Goal: Task Accomplishment & Management: Complete application form

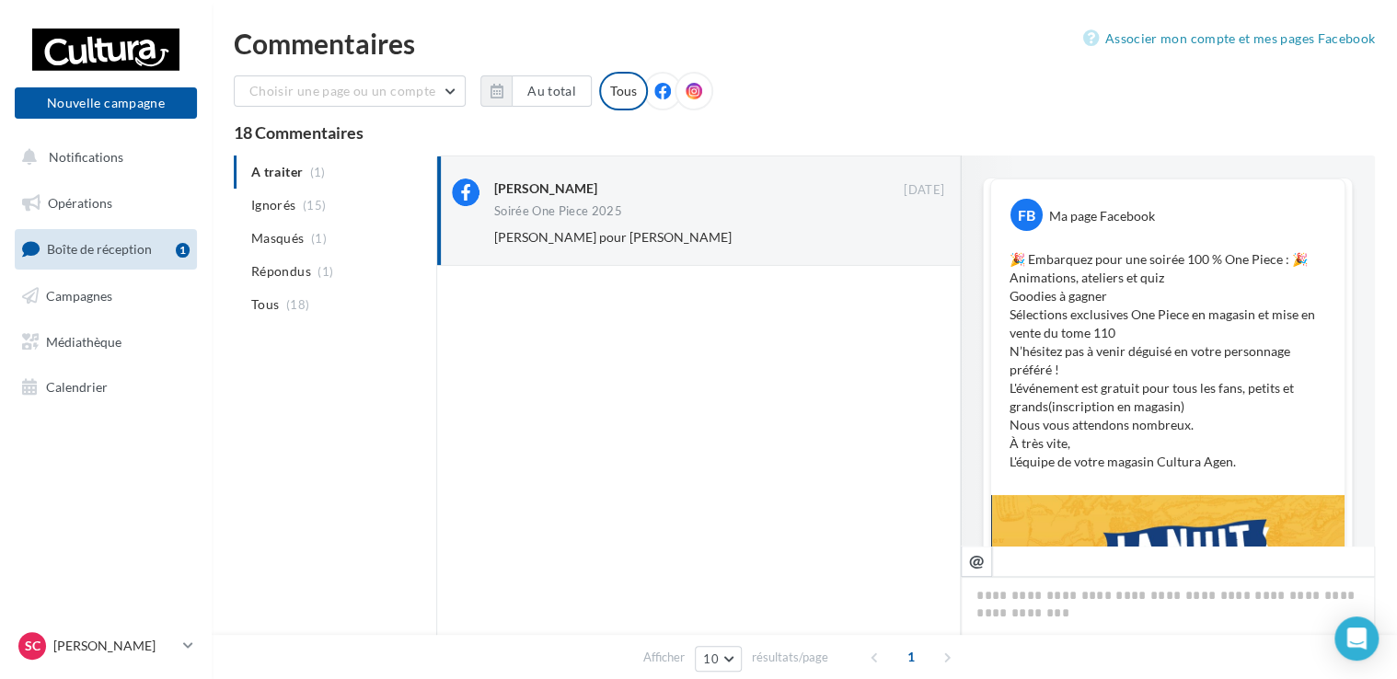
scroll to position [554, 0]
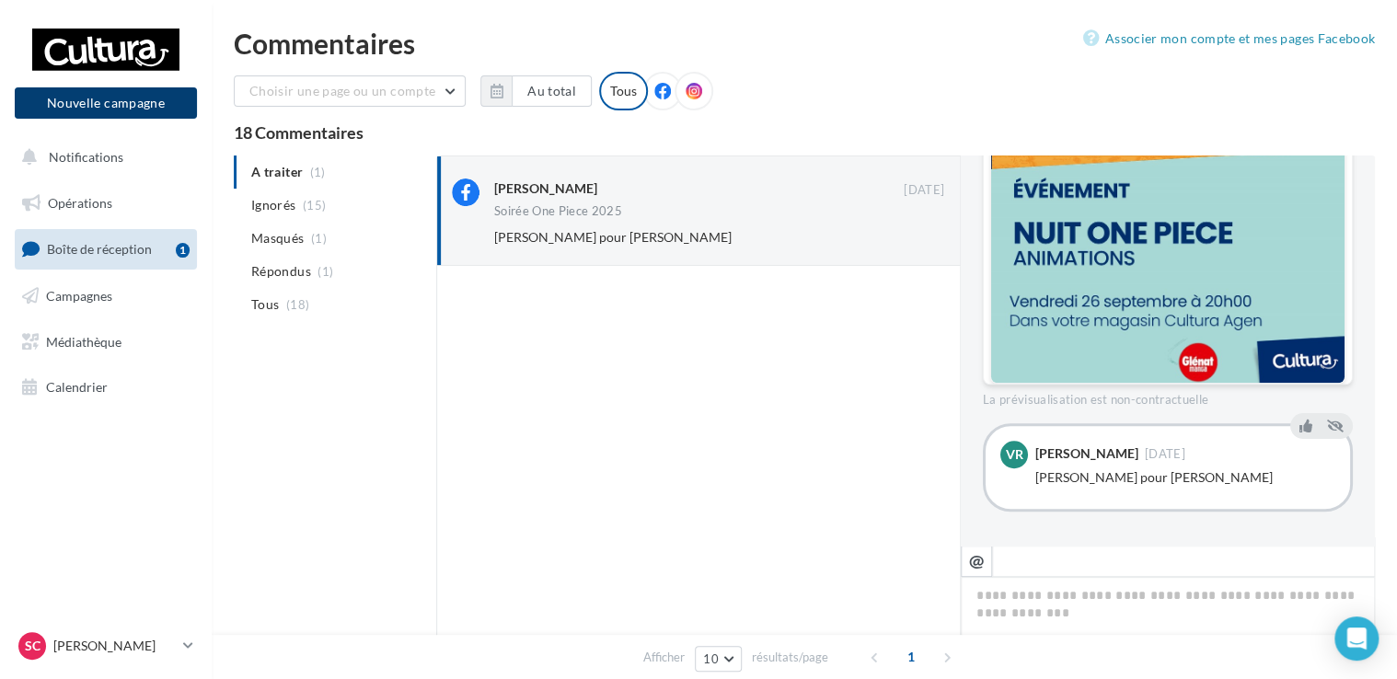
click at [96, 105] on button "Nouvelle campagne" at bounding box center [106, 102] width 182 height 31
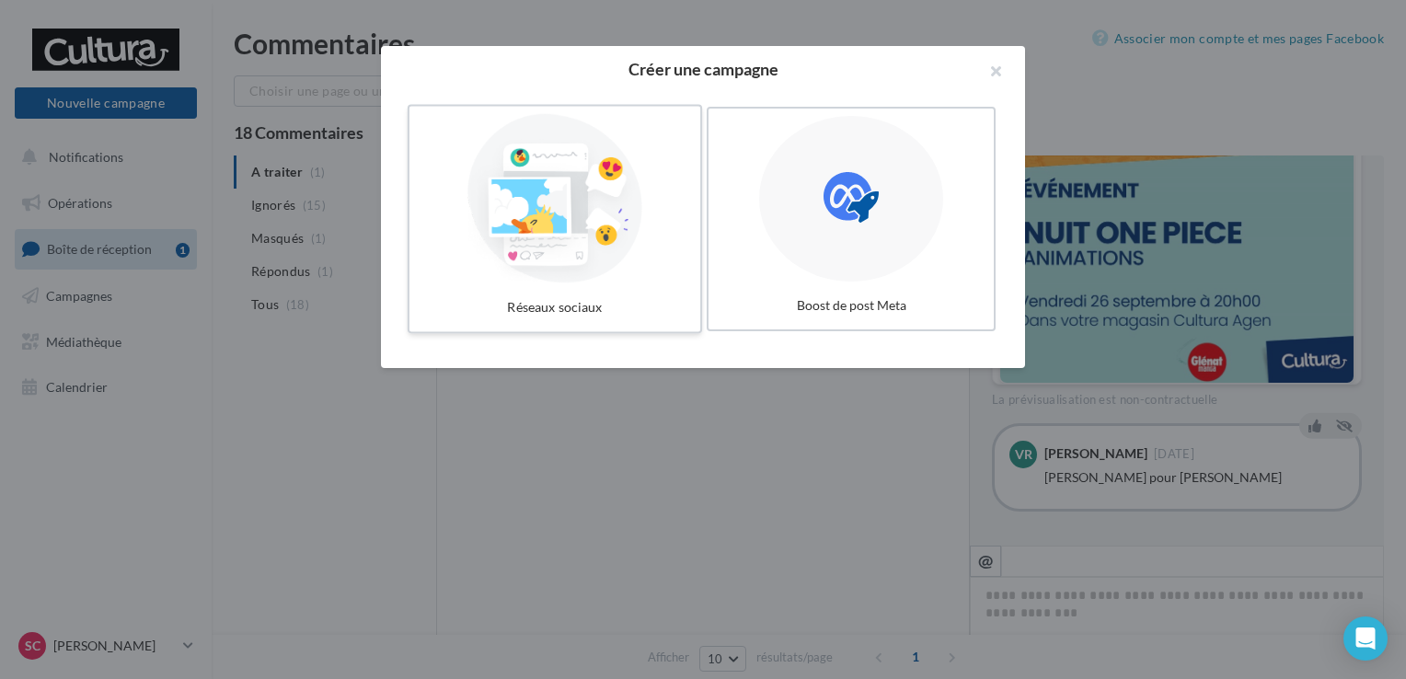
click at [481, 171] on div at bounding box center [555, 198] width 276 height 169
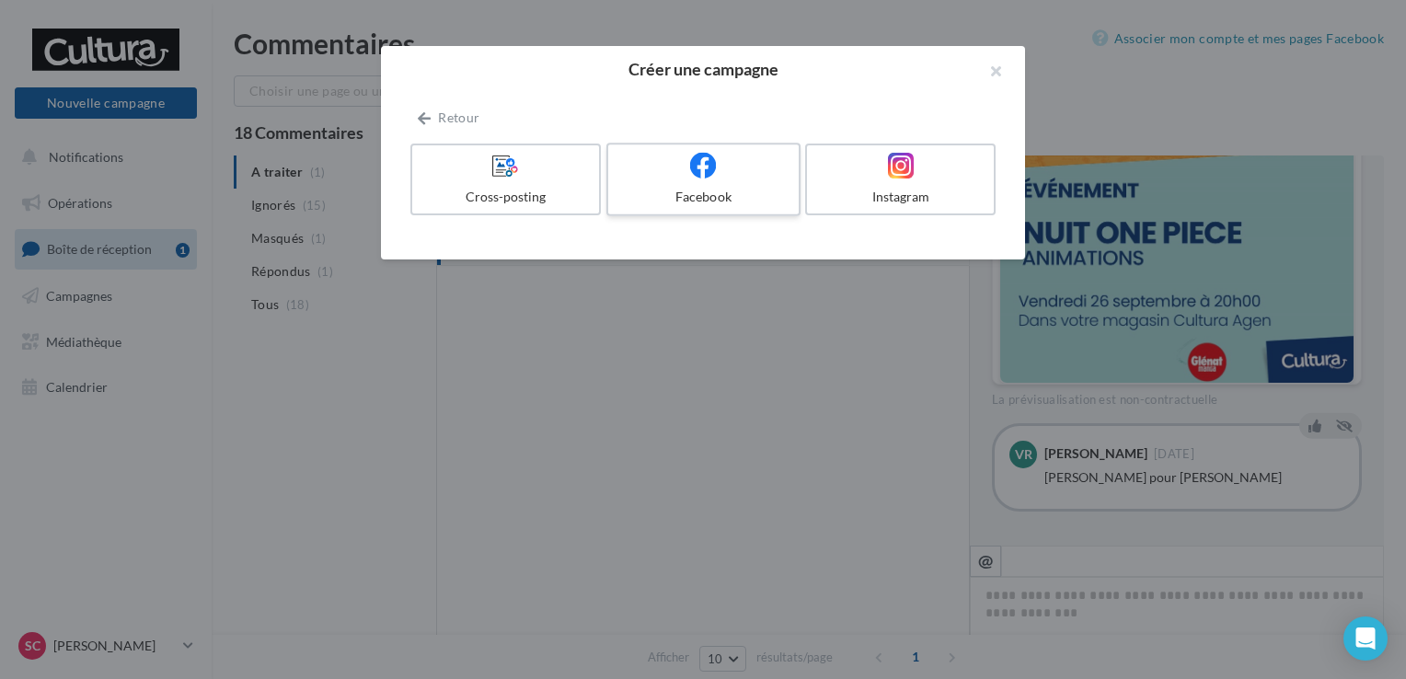
click at [708, 190] on div "Facebook" at bounding box center [703, 197] width 175 height 18
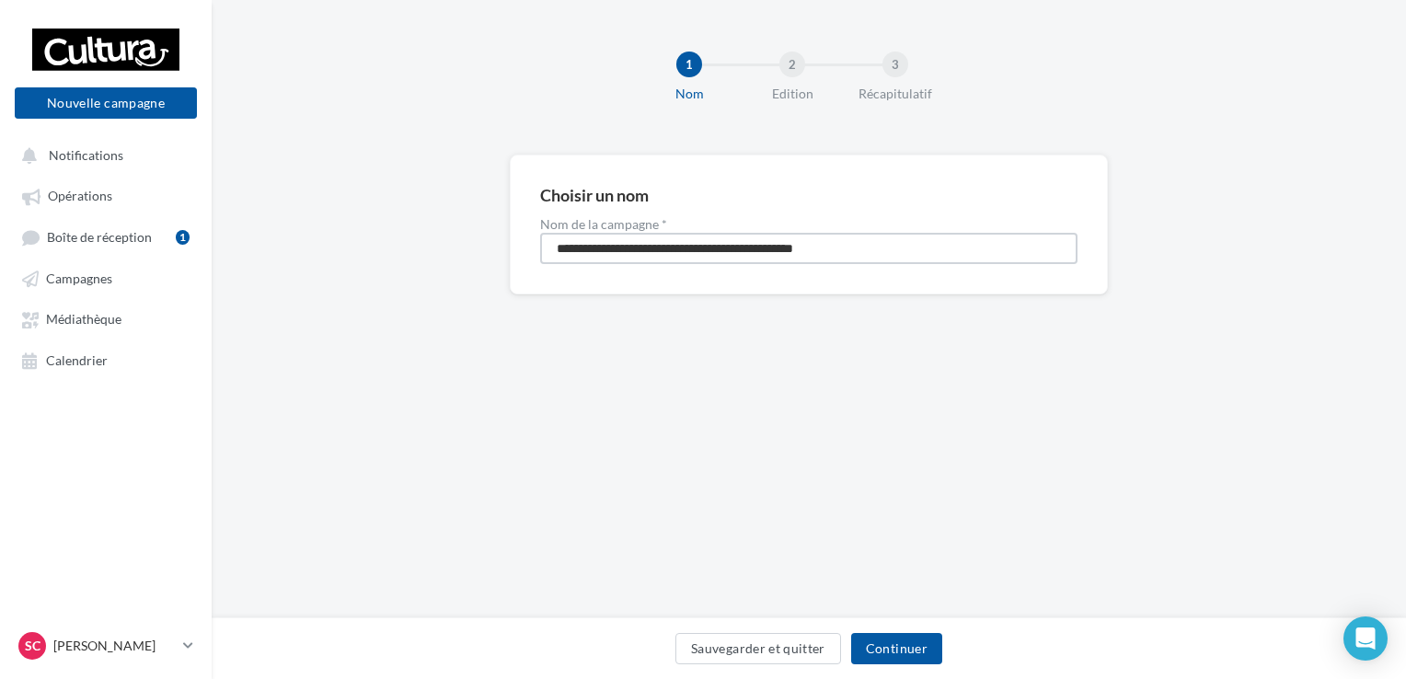
drag, startPoint x: 863, startPoint y: 252, endPoint x: 548, endPoint y: 252, distance: 315.6
click at [548, 252] on input "**********" at bounding box center [808, 248] width 537 height 31
type input "**********"
click at [874, 641] on button "Continuer" at bounding box center [896, 648] width 91 height 31
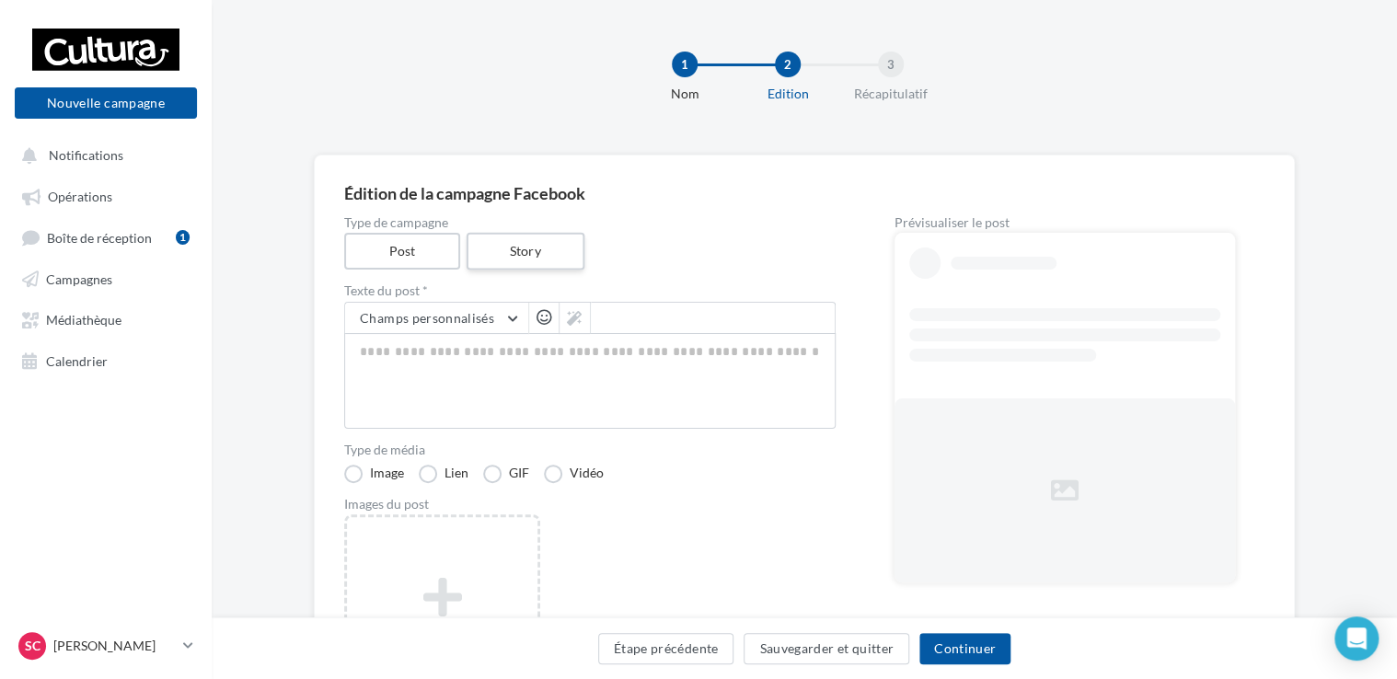
click at [536, 256] on label "Story" at bounding box center [525, 252] width 118 height 38
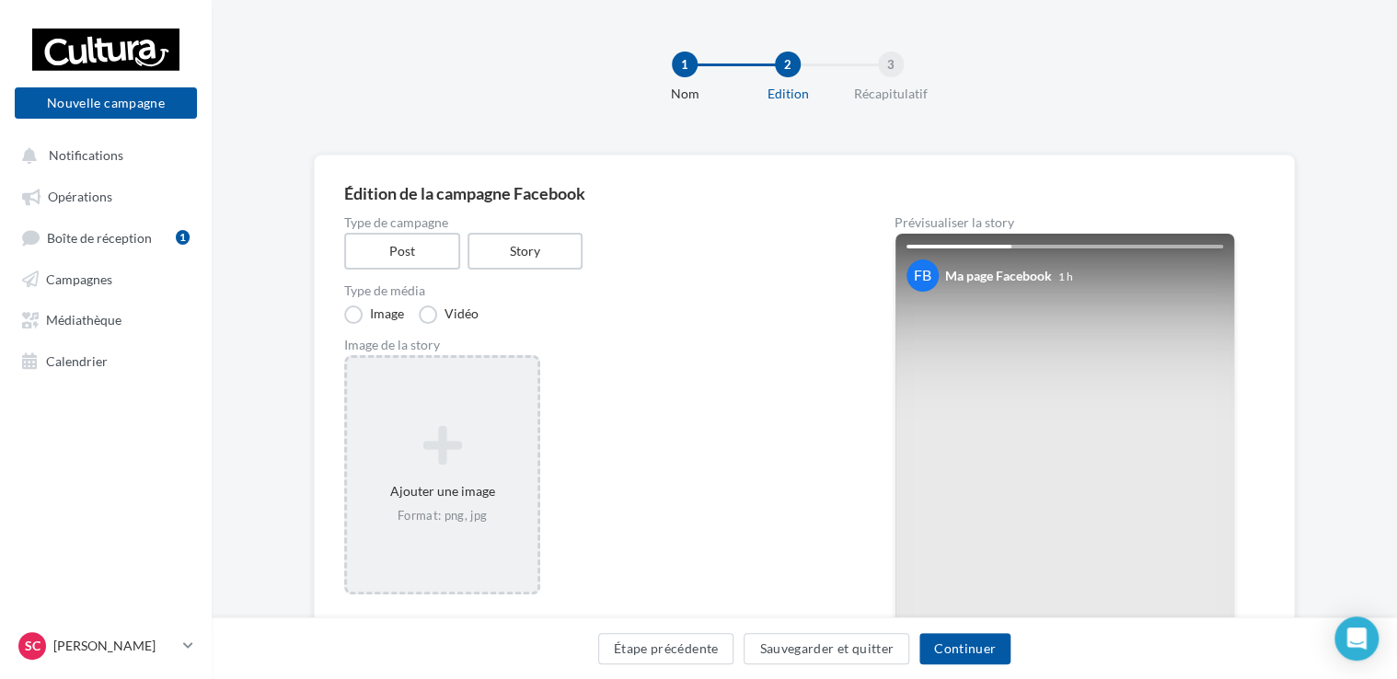
click at [445, 448] on icon at bounding box center [442, 445] width 176 height 44
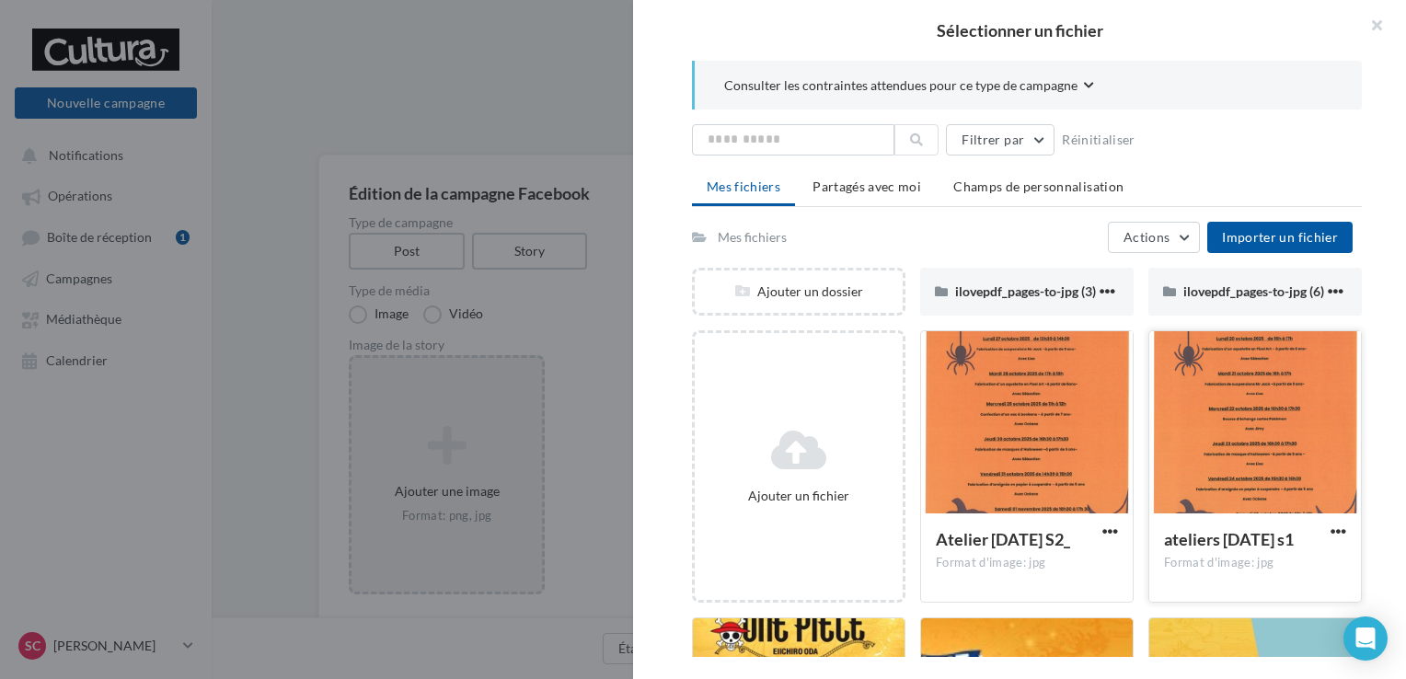
click at [1289, 491] on div at bounding box center [1255, 423] width 212 height 184
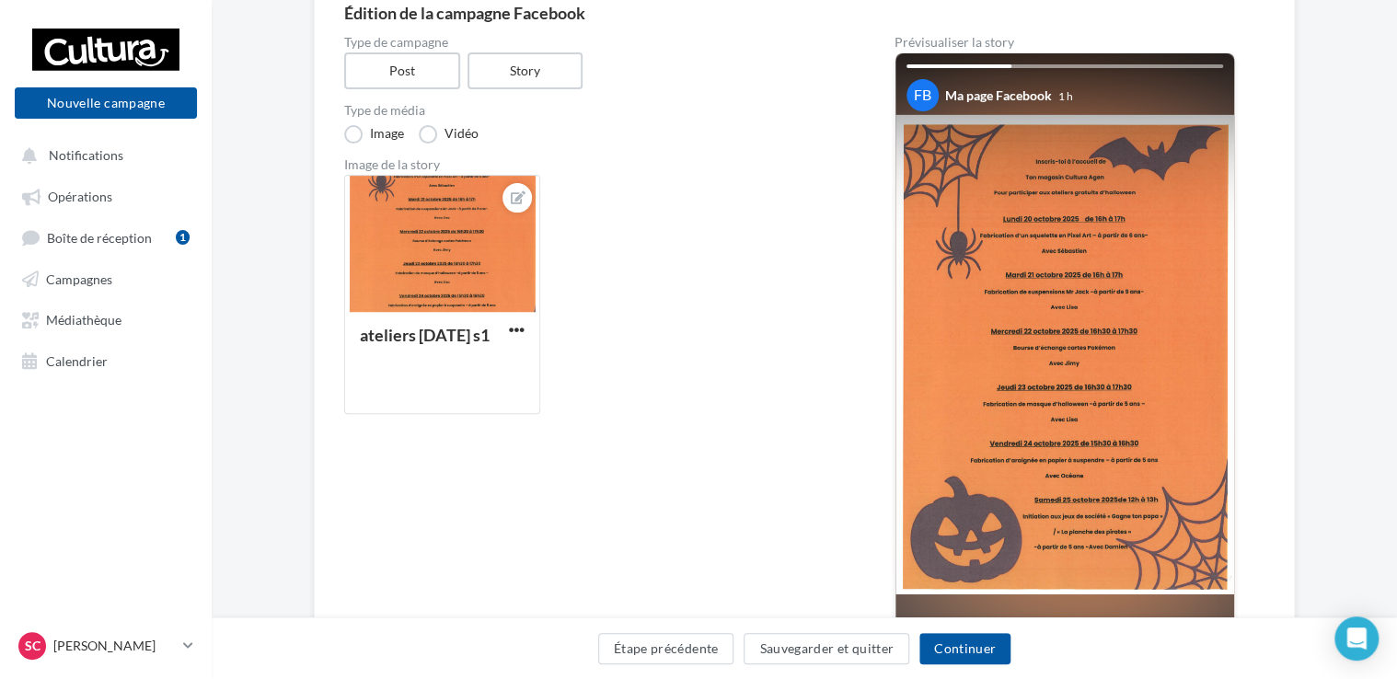
scroll to position [179, 0]
click at [948, 644] on button "Continuer" at bounding box center [964, 648] width 91 height 31
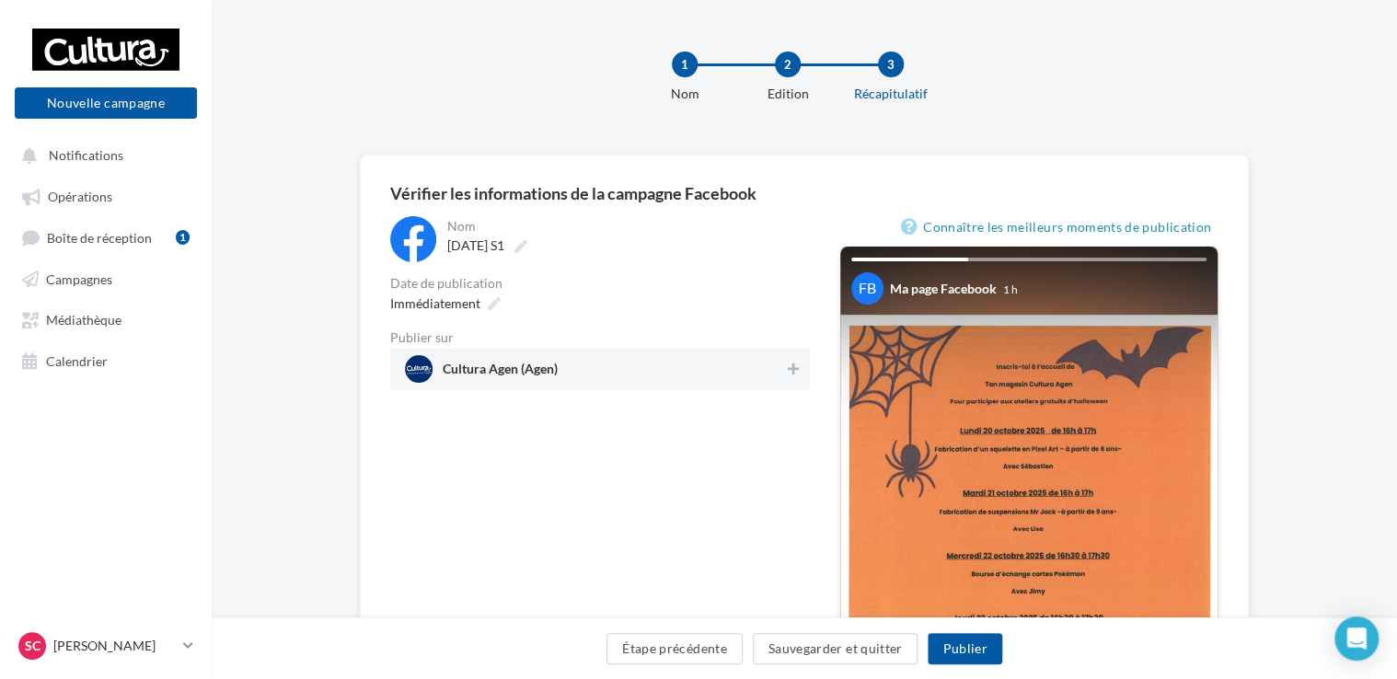
click at [531, 368] on span "Cultura Agen (Agen)" at bounding box center [500, 373] width 115 height 20
click at [488, 305] on icon at bounding box center [494, 303] width 13 height 13
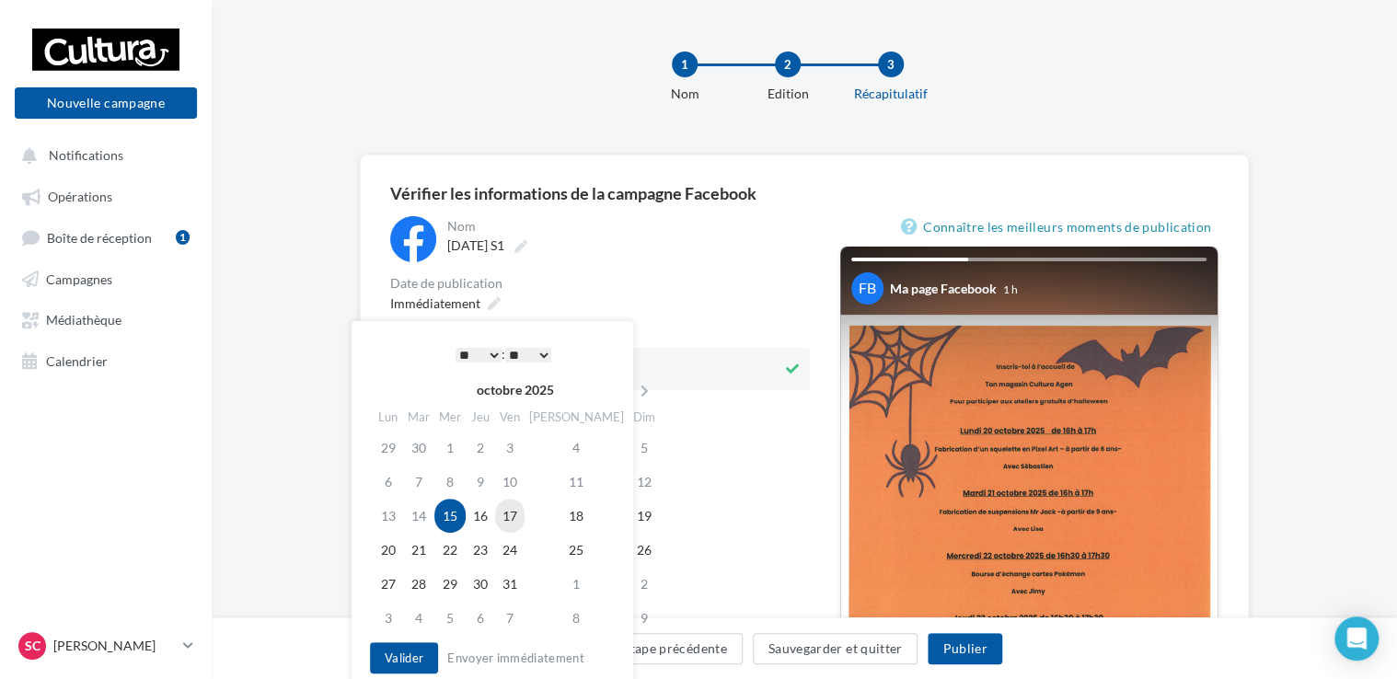
click at [525, 514] on td "17" at bounding box center [509, 516] width 29 height 34
click at [562, 518] on td "18" at bounding box center [577, 516] width 104 height 34
click at [629, 518] on td "19" at bounding box center [645, 516] width 32 height 34
click at [633, 385] on icon at bounding box center [644, 391] width 23 height 13
click at [393, 388] on icon at bounding box center [389, 391] width 23 height 13
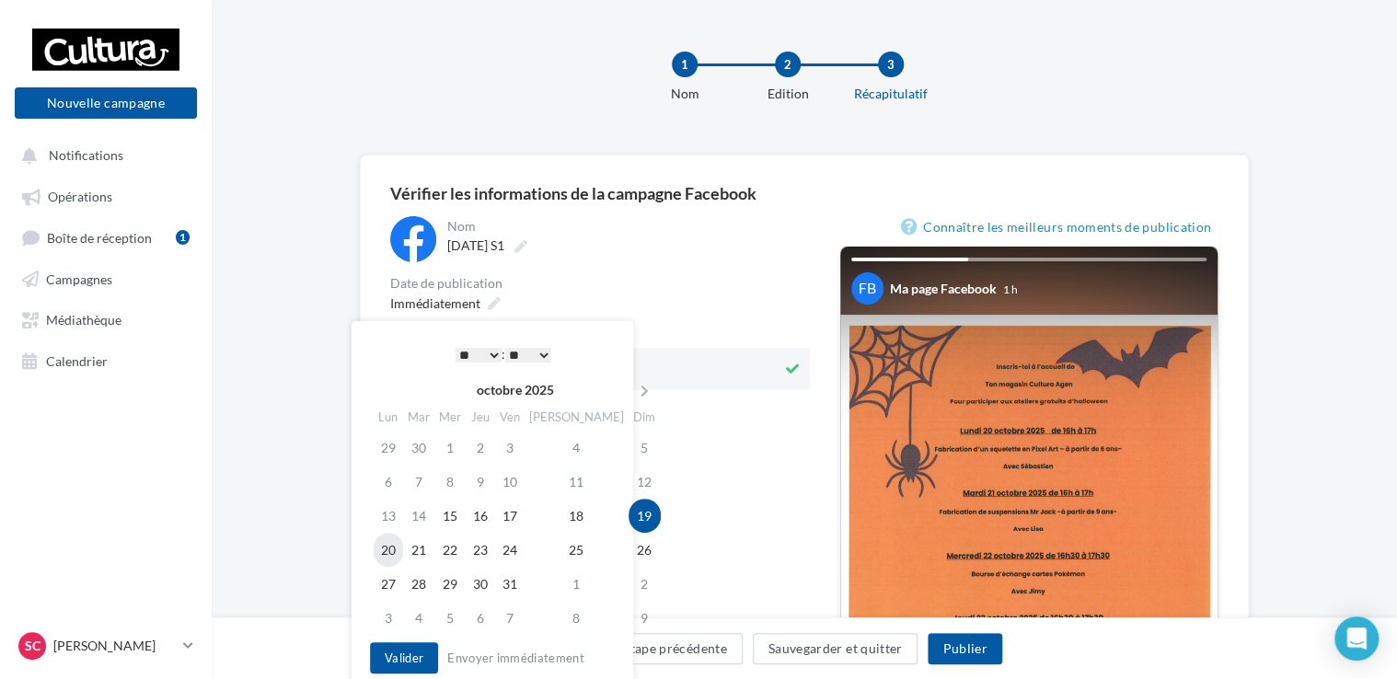
click at [392, 550] on td "20" at bounding box center [388, 550] width 29 height 34
click at [489, 352] on select "* * * * * * * * * * ** ** ** ** ** ** ** ** ** ** ** ** ** **" at bounding box center [479, 355] width 46 height 15
click at [414, 654] on button "Valider" at bounding box center [404, 657] width 68 height 31
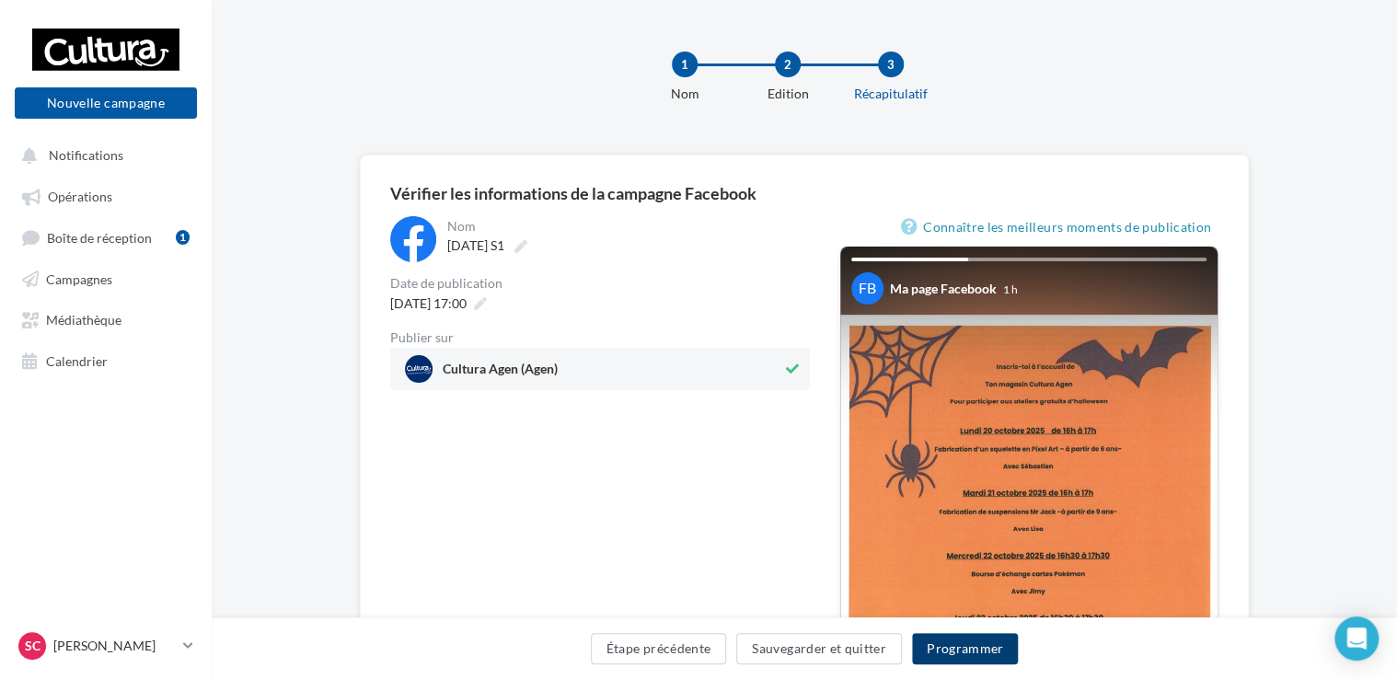
click at [958, 652] on button "Programmer" at bounding box center [965, 648] width 107 height 31
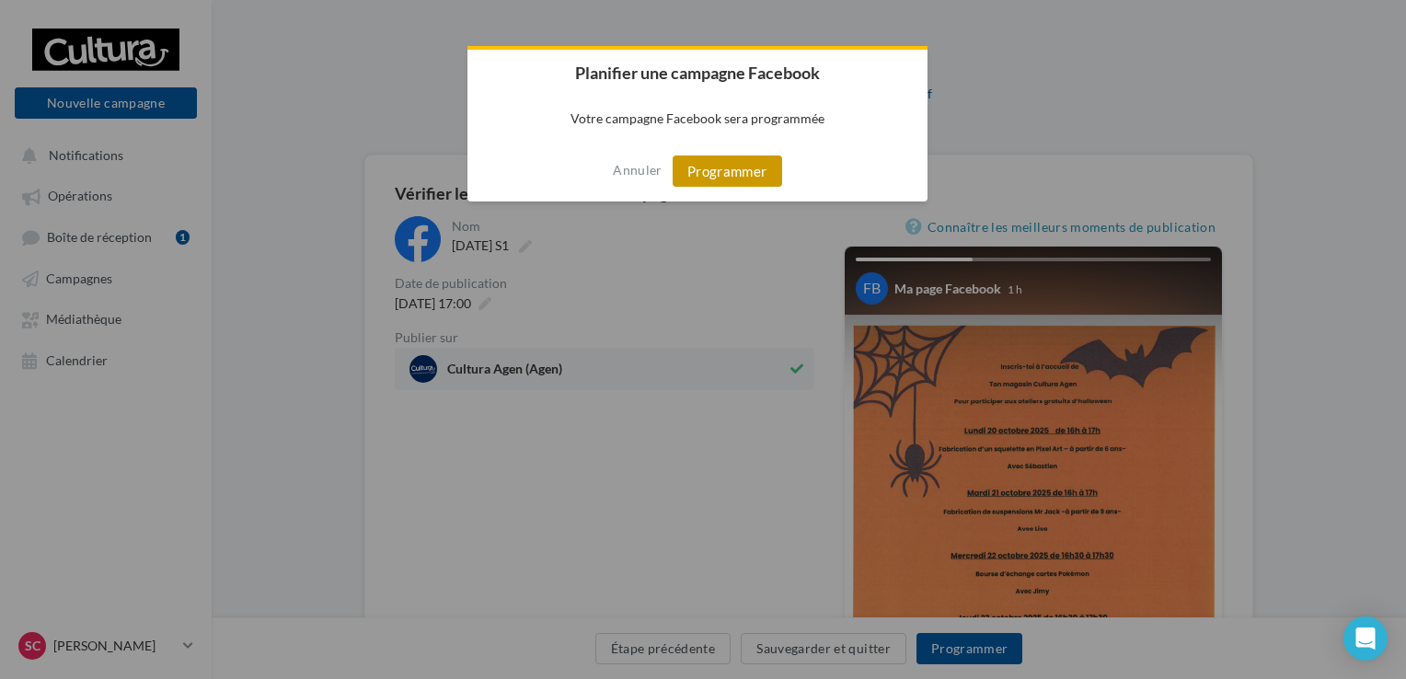
click at [726, 180] on button "Programmer" at bounding box center [728, 171] width 110 height 31
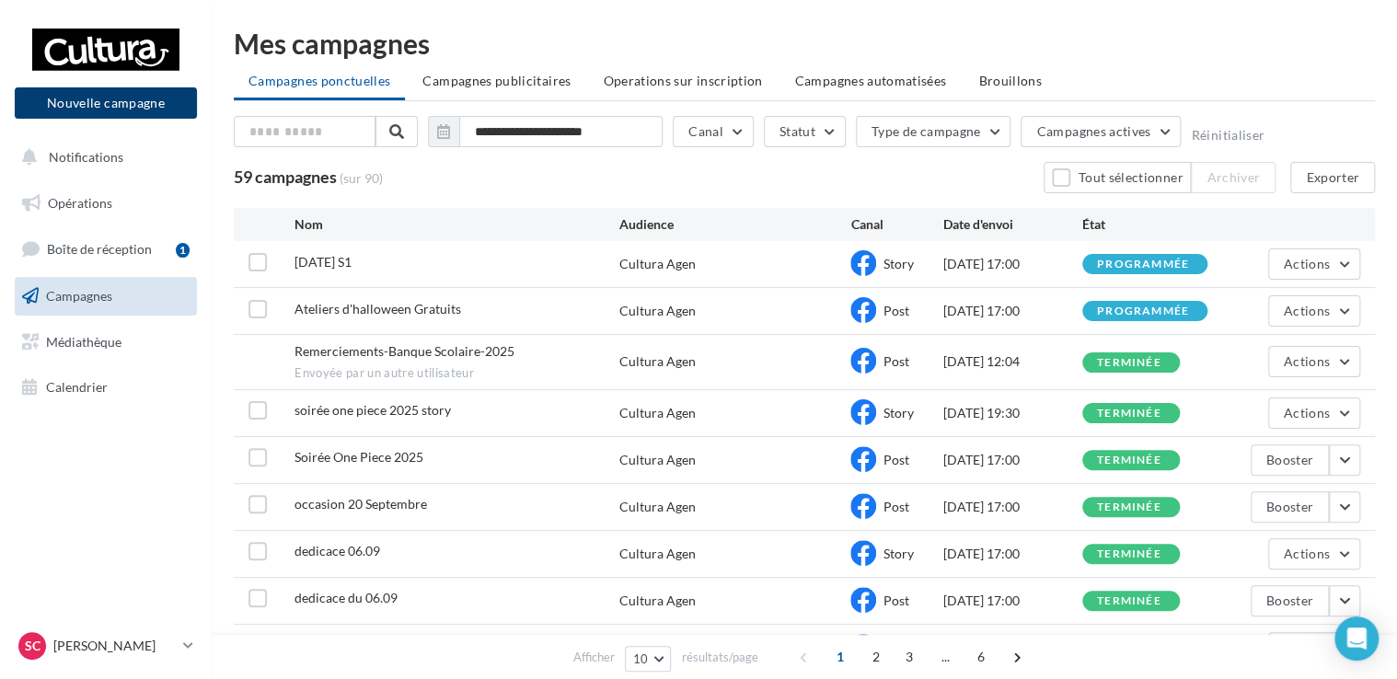
click at [140, 95] on button "Nouvelle campagne" at bounding box center [106, 102] width 182 height 31
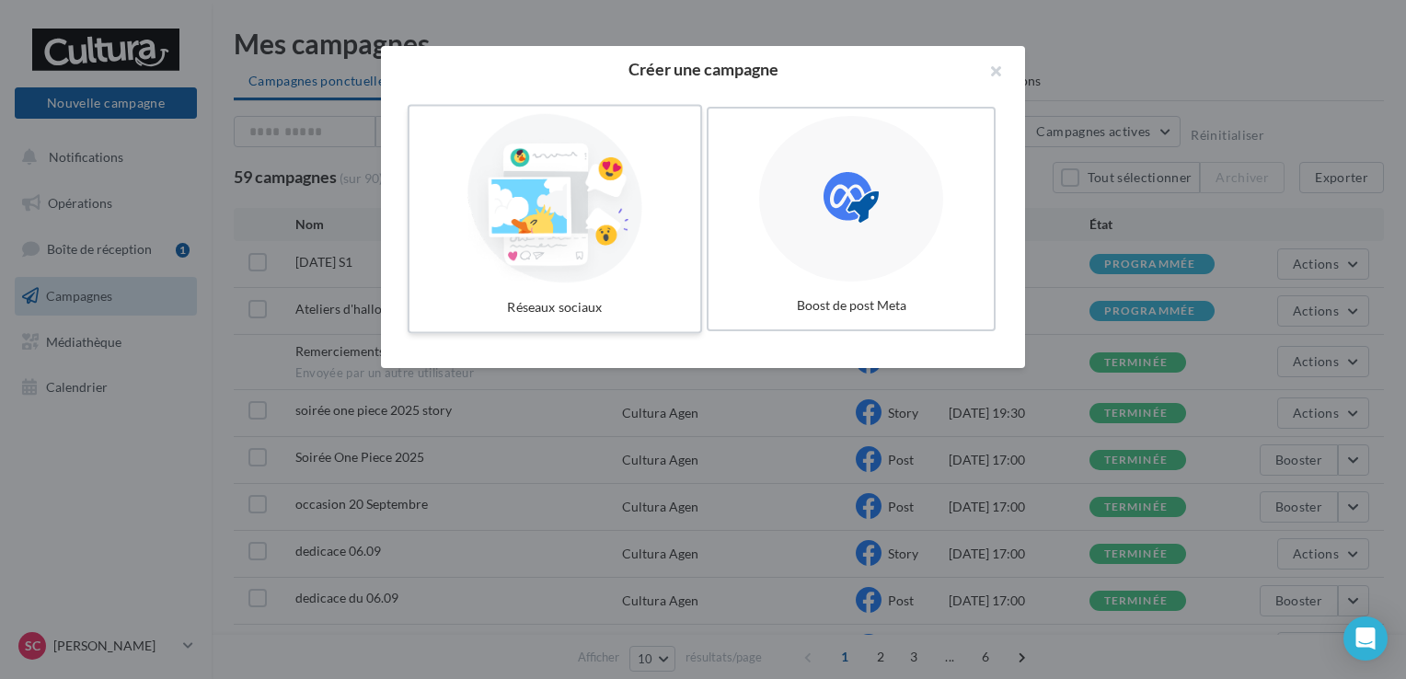
click at [596, 239] on div at bounding box center [555, 198] width 276 height 169
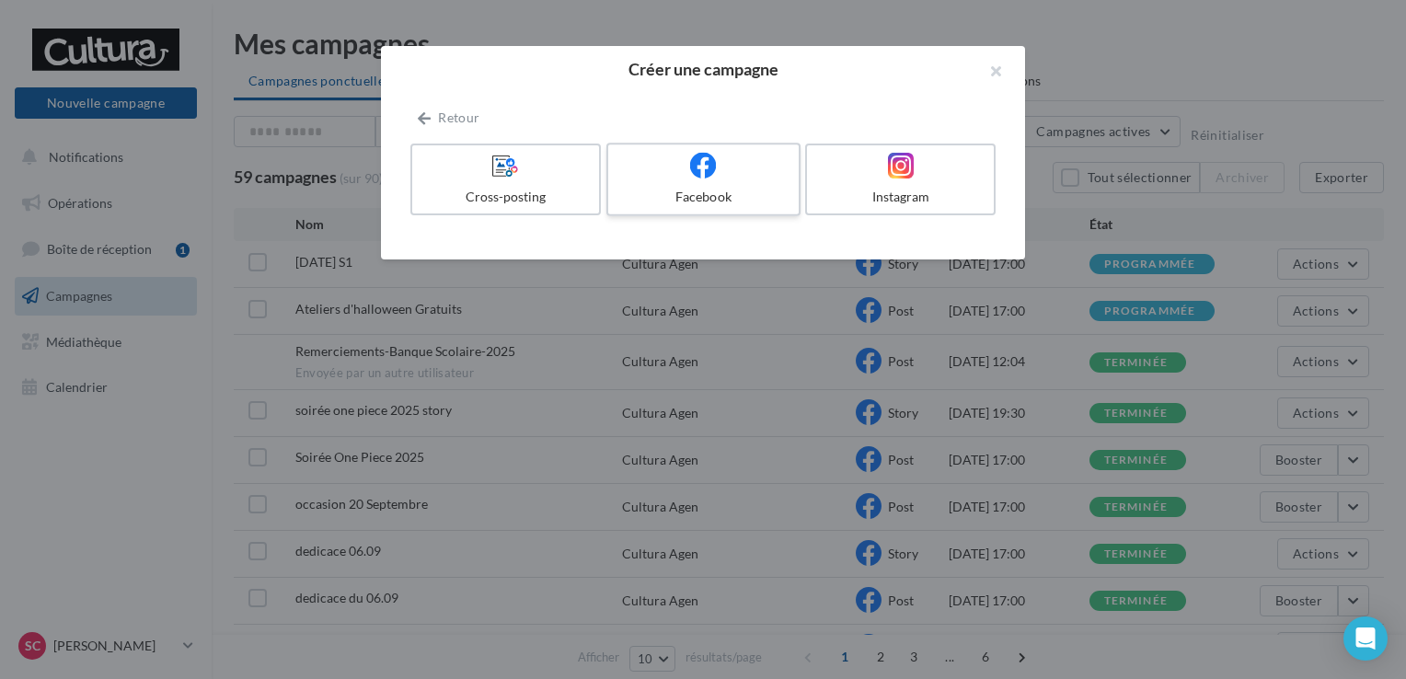
click at [677, 189] on div "Facebook" at bounding box center [703, 197] width 175 height 18
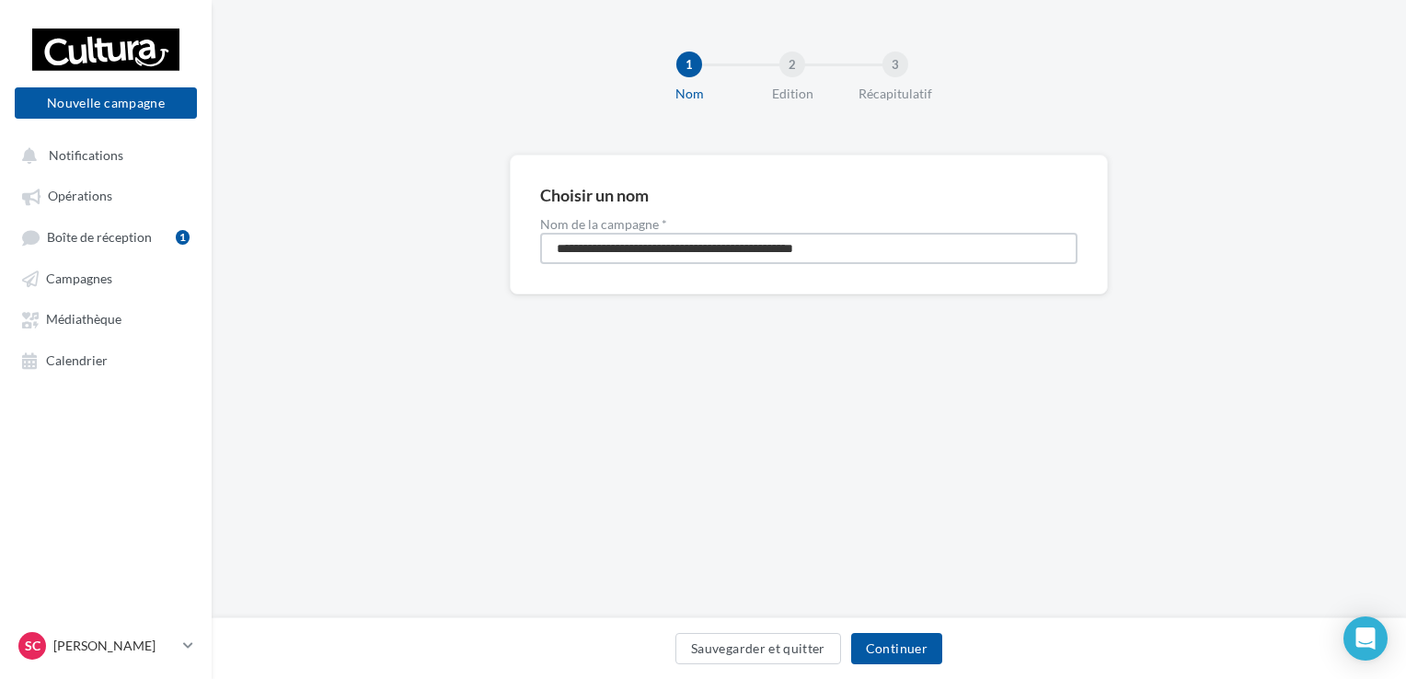
drag, startPoint x: 866, startPoint y: 248, endPoint x: 548, endPoint y: 259, distance: 318.6
click at [548, 259] on input "**********" at bounding box center [808, 248] width 537 height 31
type input "**********"
click at [882, 646] on button "Continuer" at bounding box center [896, 648] width 91 height 31
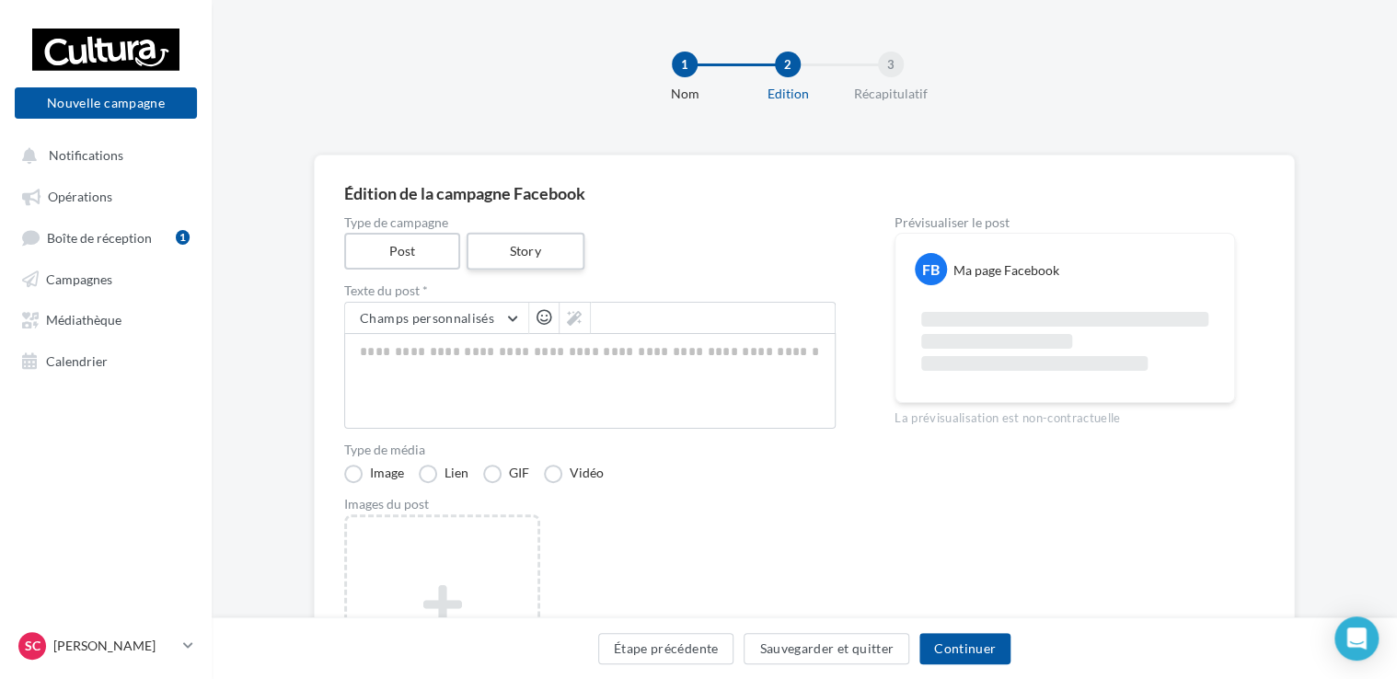
click at [536, 250] on label "Story" at bounding box center [525, 252] width 118 height 38
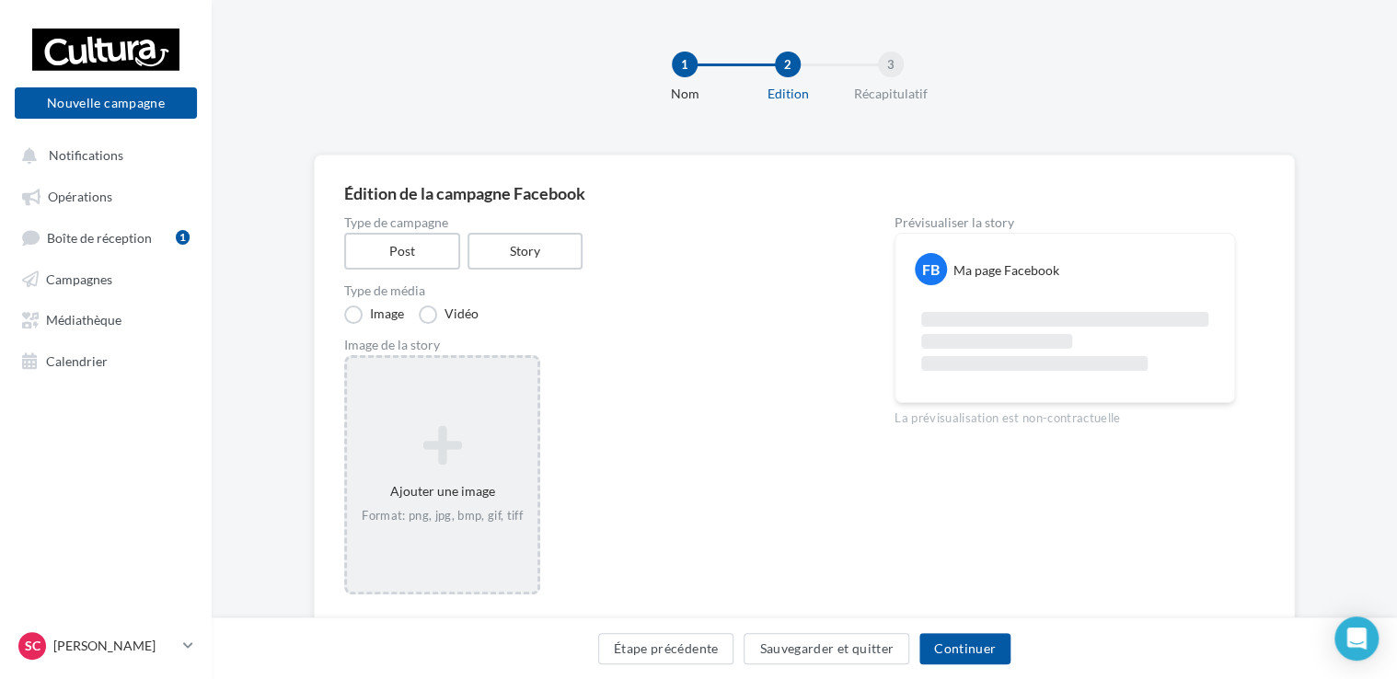
click at [432, 449] on icon at bounding box center [442, 445] width 176 height 44
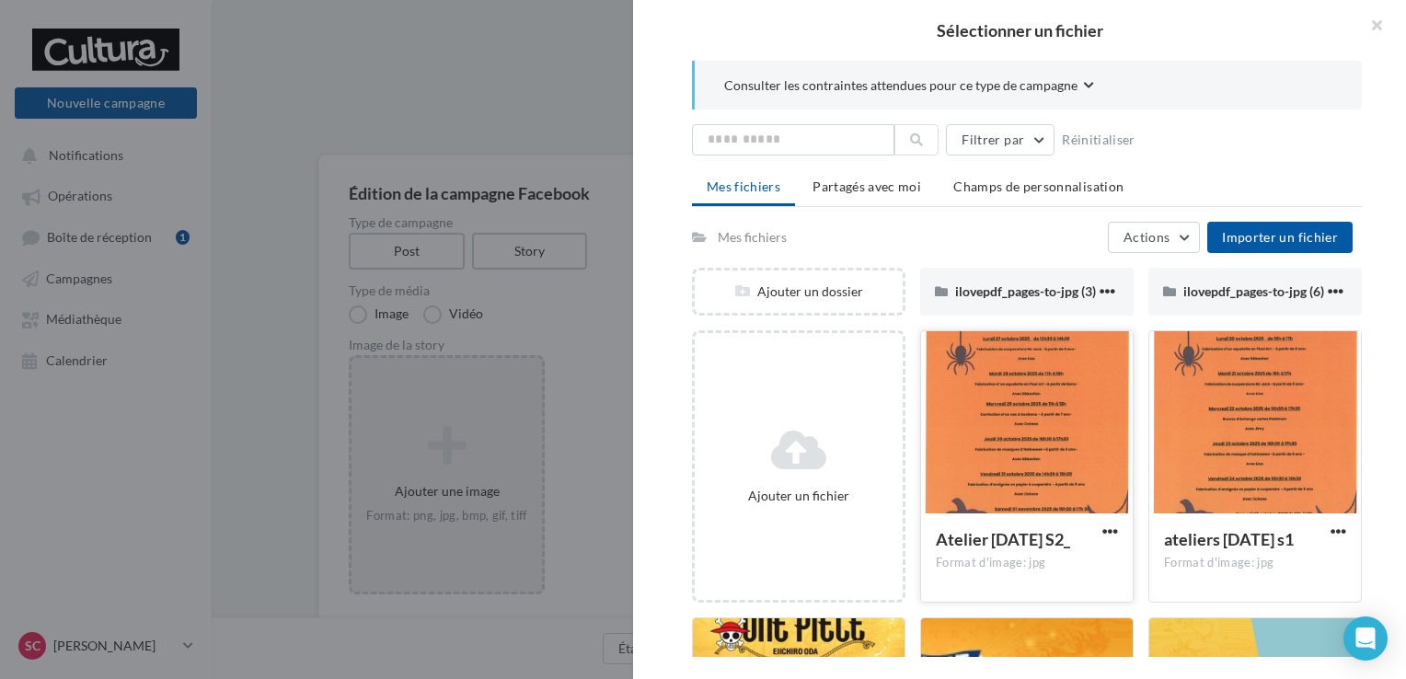
click at [986, 463] on div at bounding box center [1027, 423] width 212 height 184
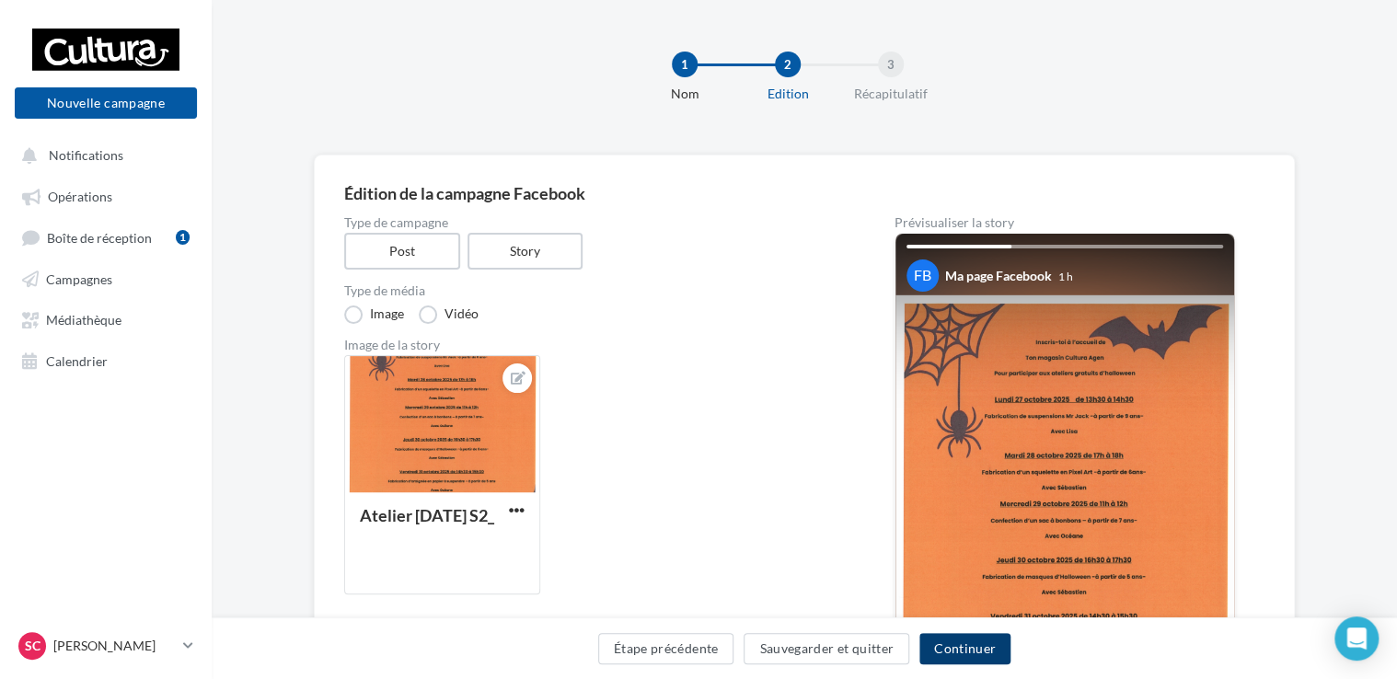
click at [956, 649] on button "Continuer" at bounding box center [964, 648] width 91 height 31
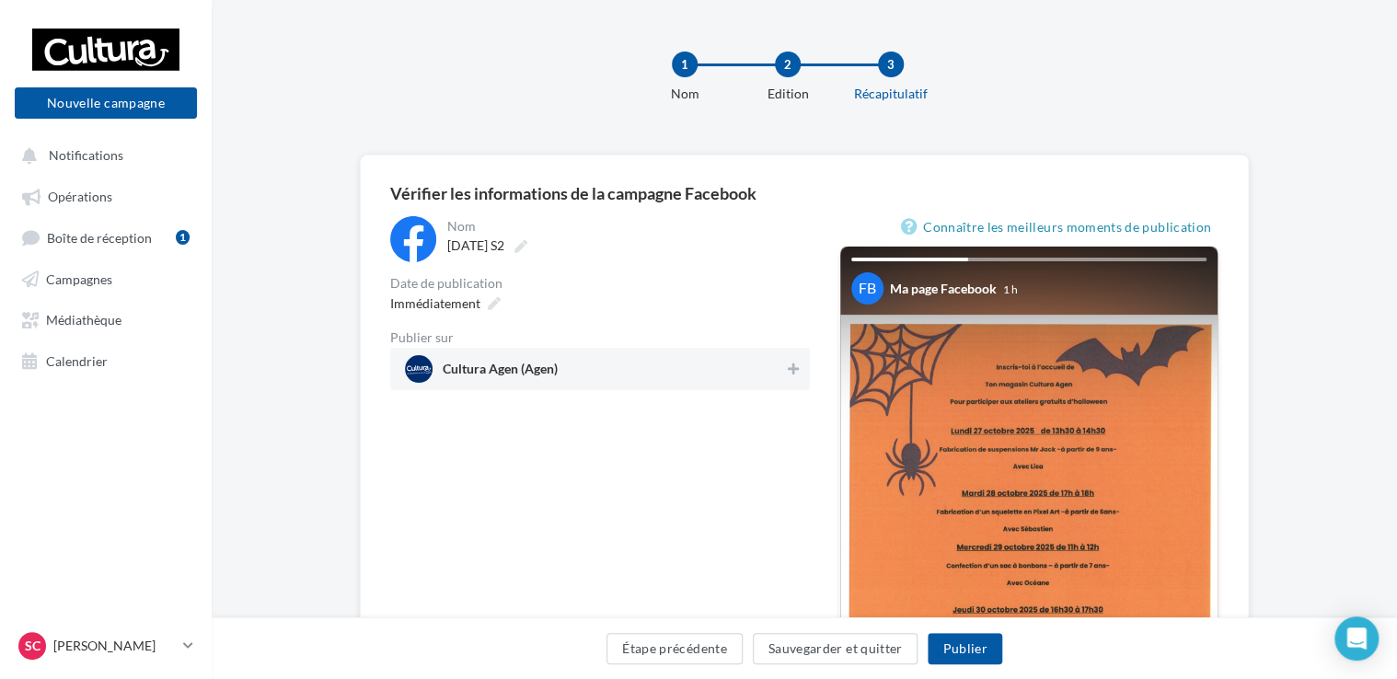
click at [590, 371] on span "Cultura Agen (Agen)" at bounding box center [594, 369] width 379 height 28
click at [493, 299] on icon at bounding box center [494, 303] width 13 height 13
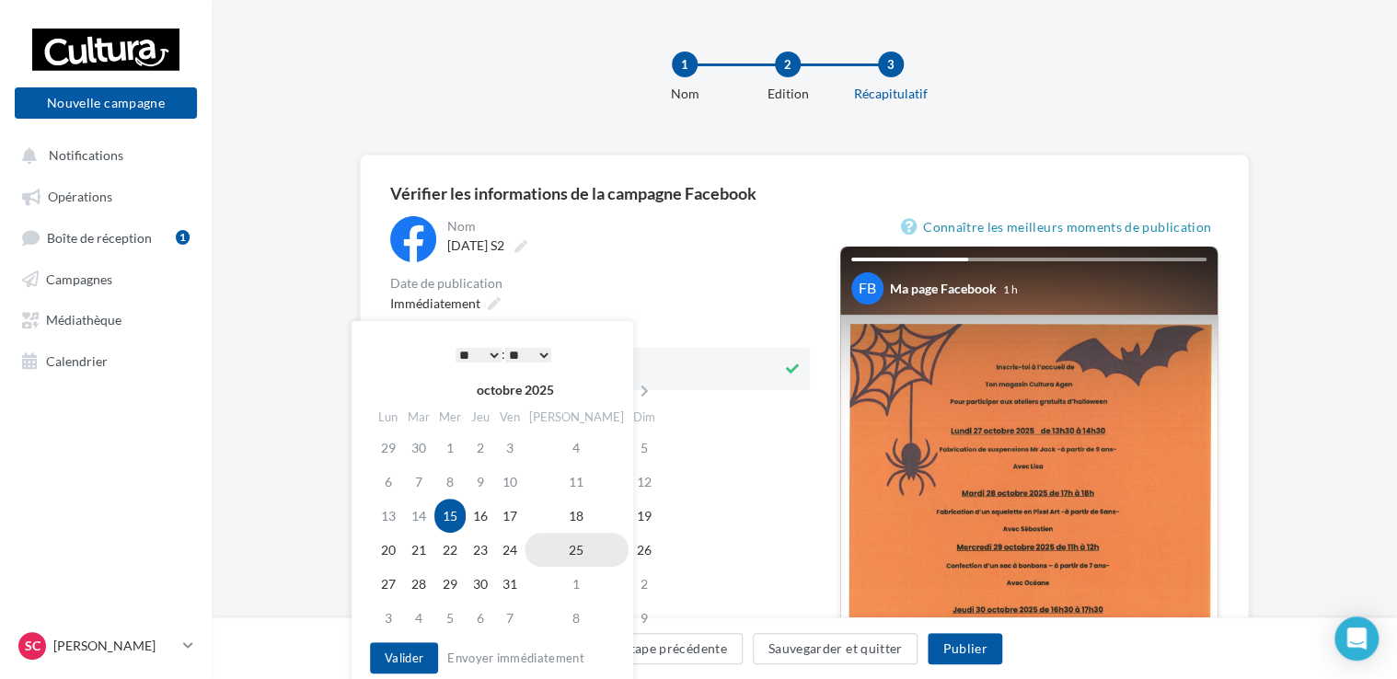
click at [551, 548] on td "25" at bounding box center [577, 550] width 104 height 34
click at [392, 573] on td "27" at bounding box center [388, 584] width 29 height 34
click at [487, 358] on select "* * * * * * * * * * ** ** ** ** ** ** ** ** ** ** ** ** ** **" at bounding box center [479, 355] width 46 height 15
click at [404, 663] on button "Valider" at bounding box center [404, 657] width 68 height 31
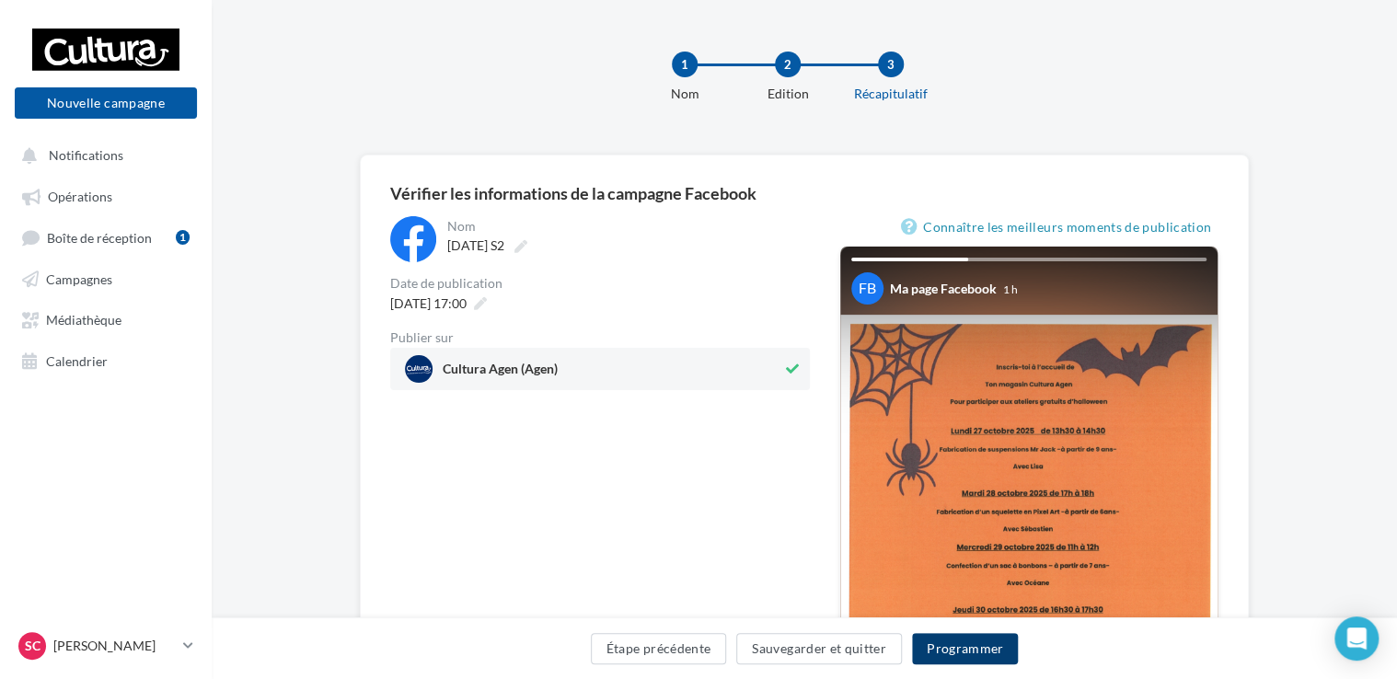
click at [983, 650] on button "Programmer" at bounding box center [965, 648] width 107 height 31
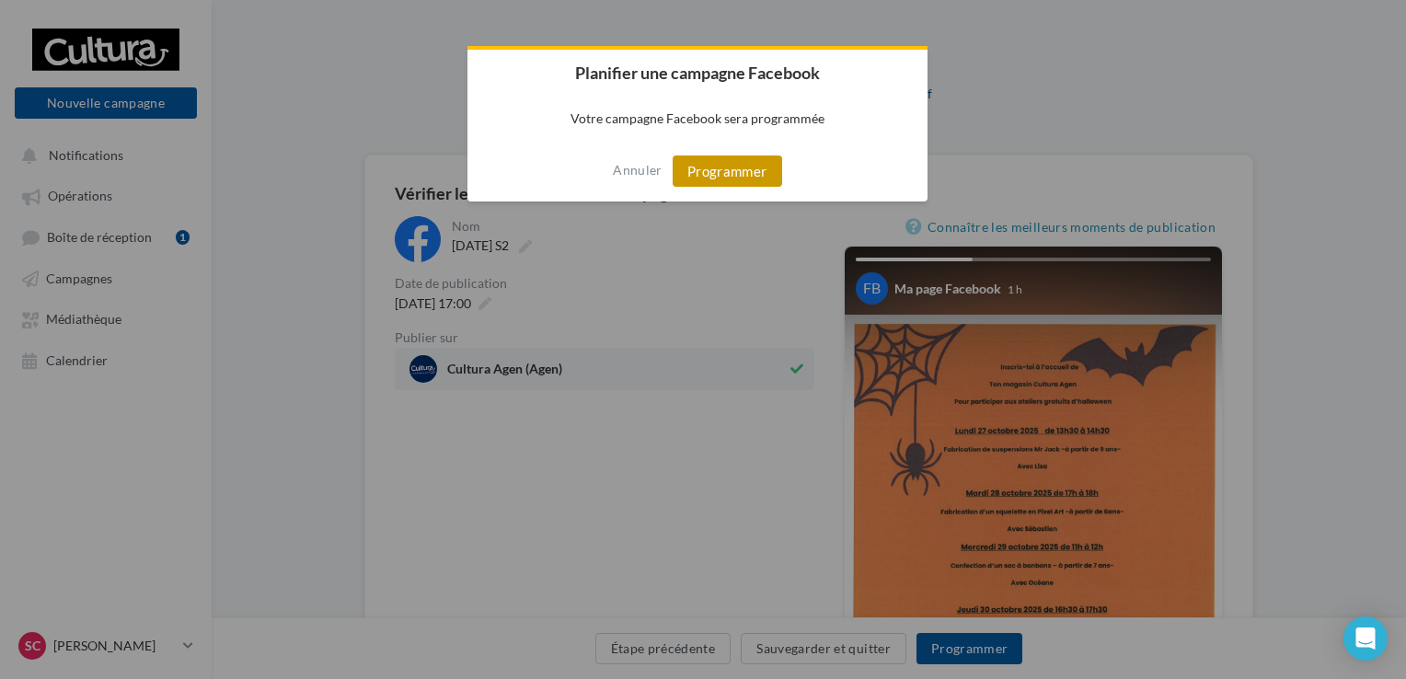
click at [736, 182] on button "Programmer" at bounding box center [728, 171] width 110 height 31
